Goal: Task Accomplishment & Management: Use online tool/utility

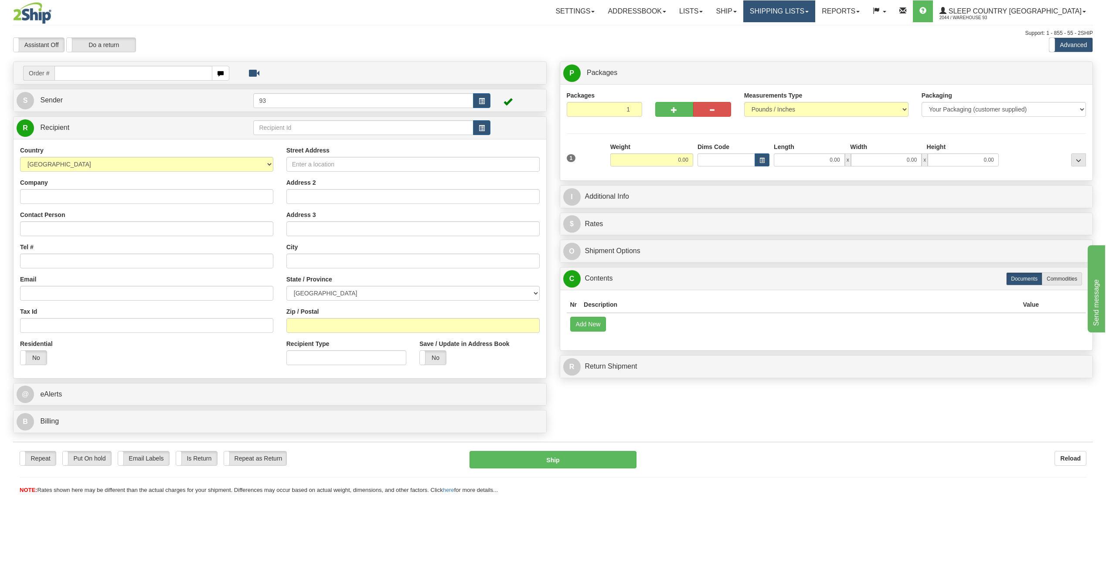
click at [815, 13] on link "Shipping lists" at bounding box center [779, 11] width 72 height 22
click at [789, 28] on span "Current Shipments" at bounding box center [763, 30] width 51 height 7
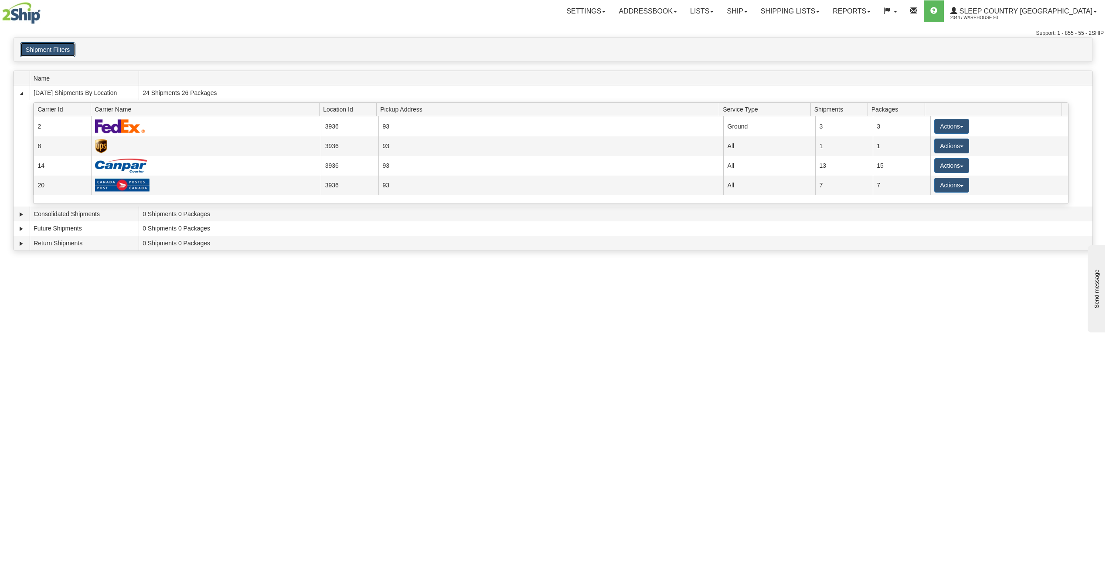
click at [63, 45] on button "Shipment Filters" at bounding box center [47, 49] width 55 height 15
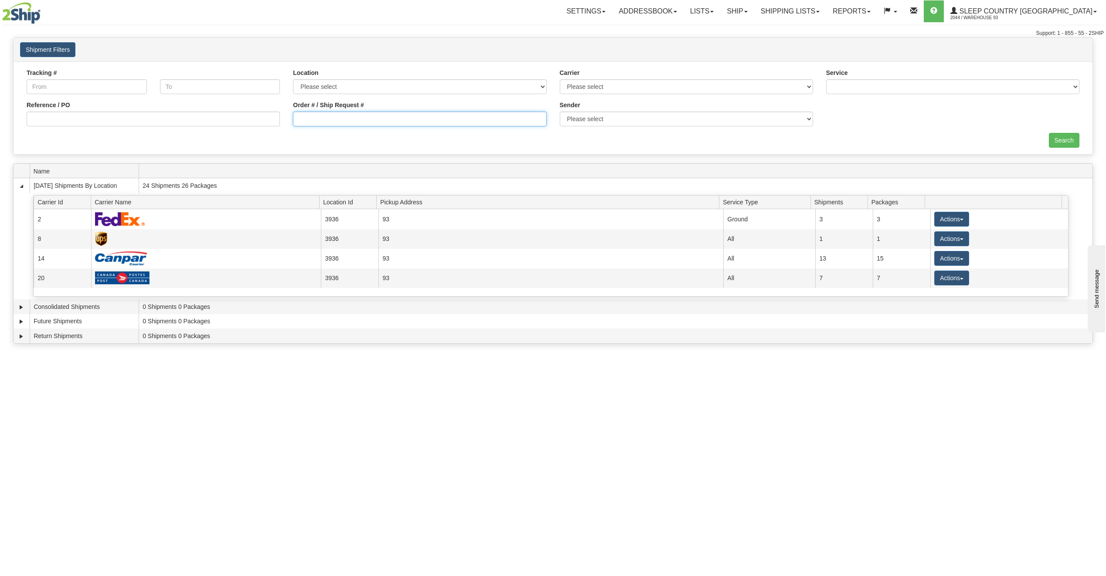
click at [344, 113] on input "Order # / Ship Request #" at bounding box center [419, 119] width 253 height 15
type input "9000h996820"
click at [1060, 143] on input "Search" at bounding box center [1064, 140] width 31 height 15
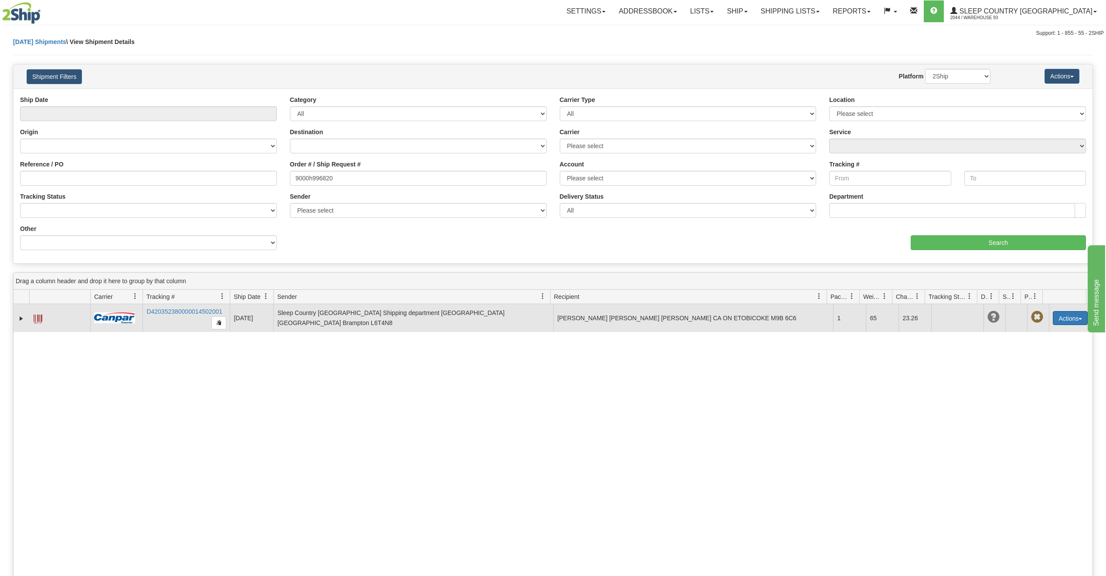
click at [1076, 323] on button "Actions" at bounding box center [1070, 318] width 35 height 14
click at [1026, 333] on span at bounding box center [1029, 334] width 6 height 6
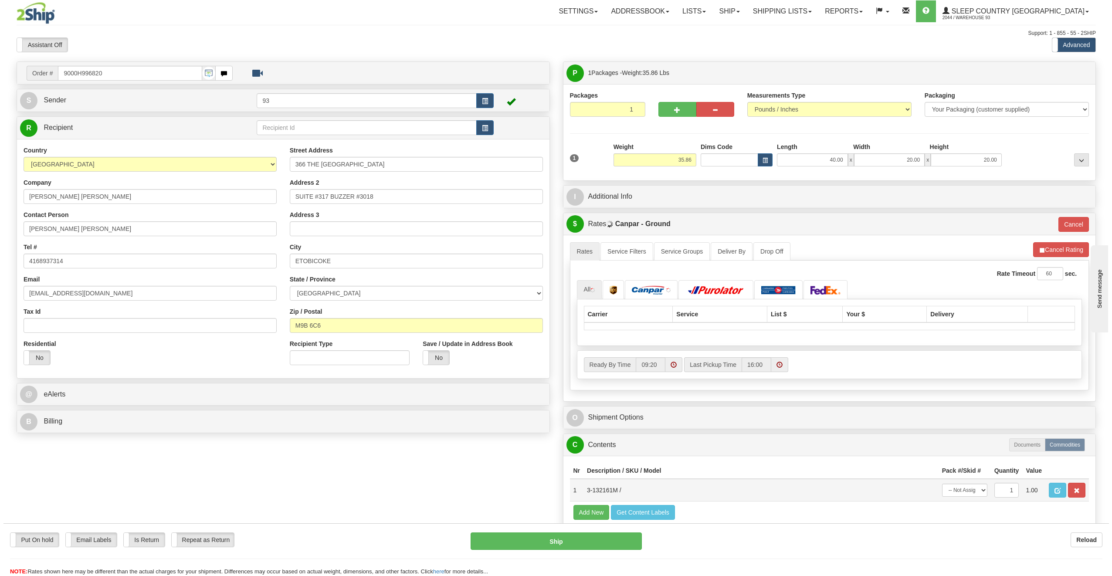
scroll to position [44, 0]
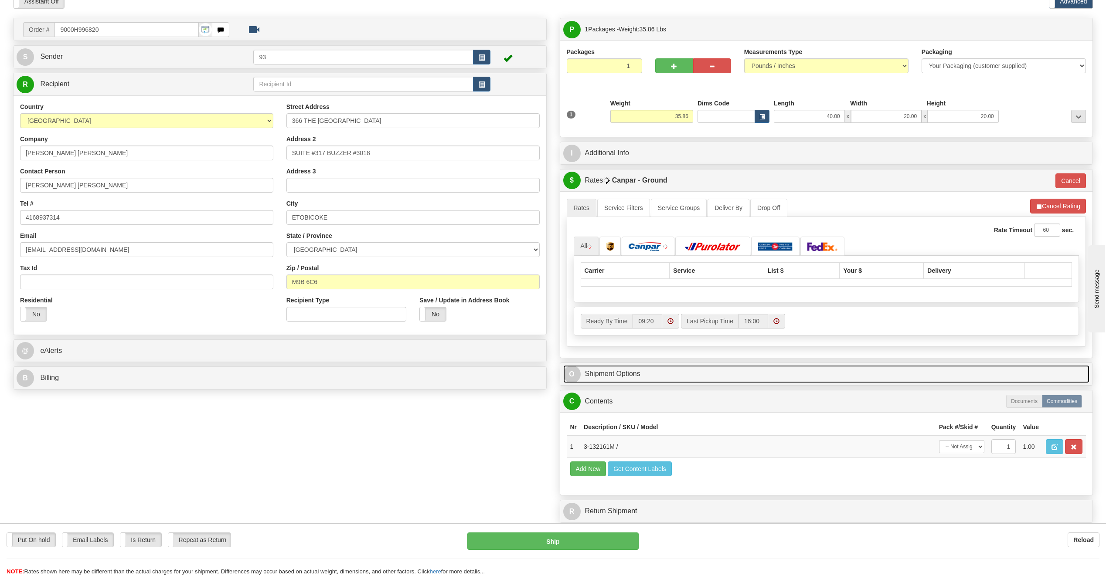
click at [569, 376] on span "O" at bounding box center [571, 374] width 17 height 17
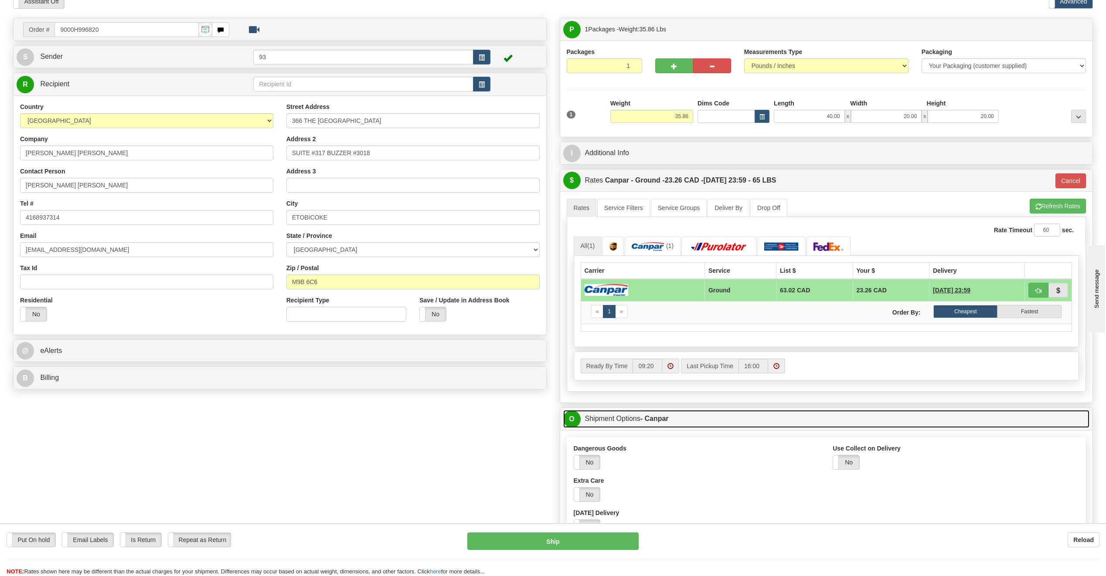
click at [572, 422] on span "O" at bounding box center [571, 419] width 17 height 17
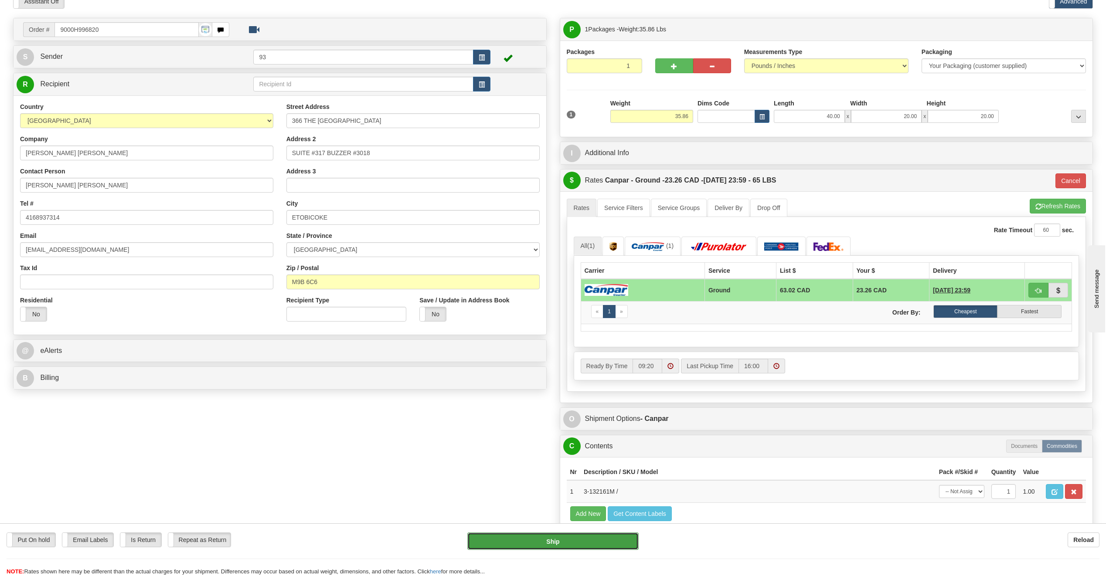
click at [562, 539] on button "Ship" at bounding box center [552, 541] width 171 height 17
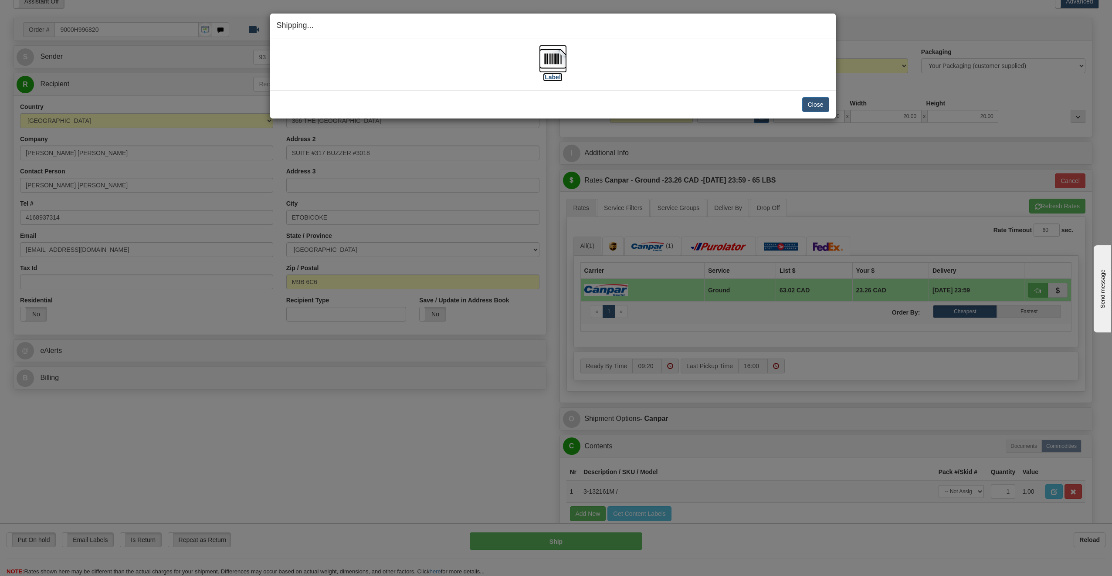
click at [558, 61] on img at bounding box center [553, 59] width 28 height 28
